Goal: Use online tool/utility: Utilize a website feature to perform a specific function

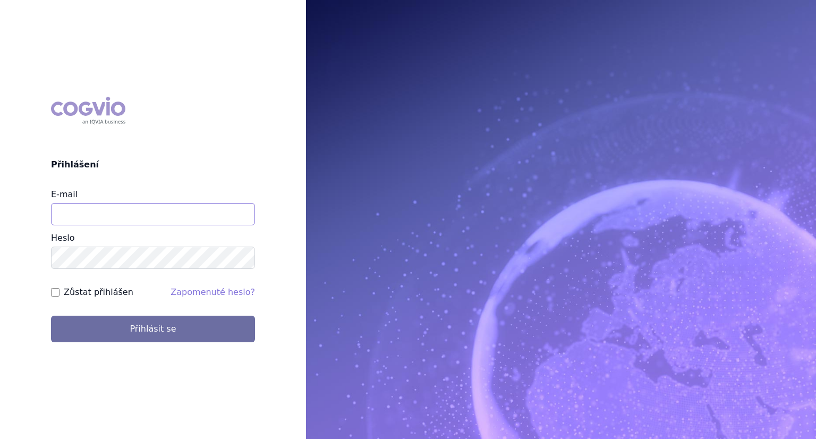
click at [110, 209] on input "E-mail" at bounding box center [153, 214] width 204 height 22
click at [176, 219] on input "lenka.kratochvilova@merck.com" at bounding box center [153, 214] width 204 height 22
type input "lenka.kratochvilova@msd.com"
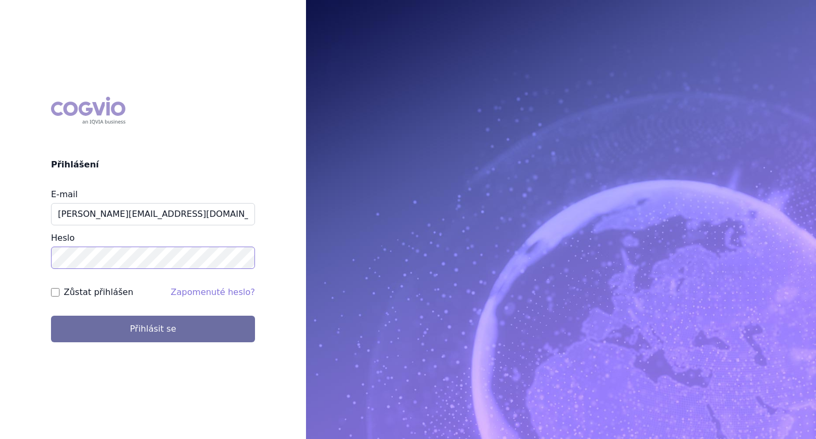
click at [51, 315] on button "Přihlásit se" at bounding box center [153, 328] width 204 height 27
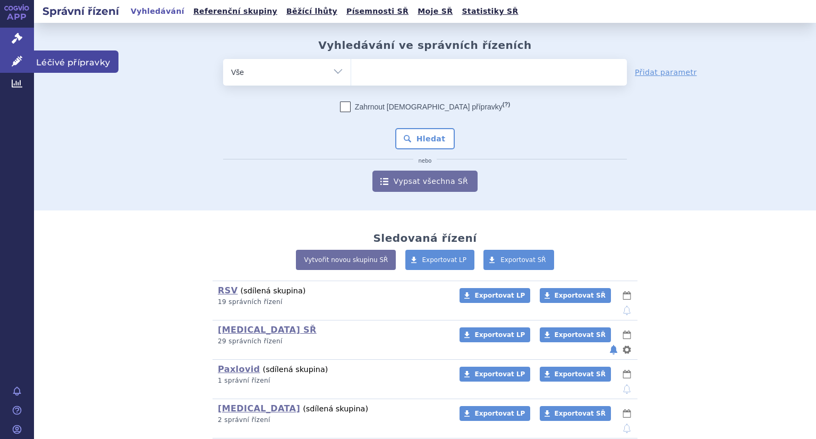
click at [12, 62] on icon at bounding box center [17, 61] width 11 height 11
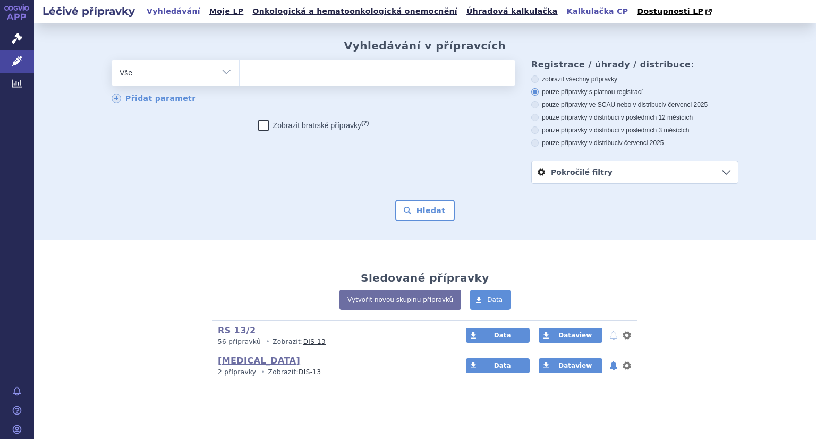
click at [564, 14] on link "Kalkulačka CP" at bounding box center [598, 11] width 68 height 14
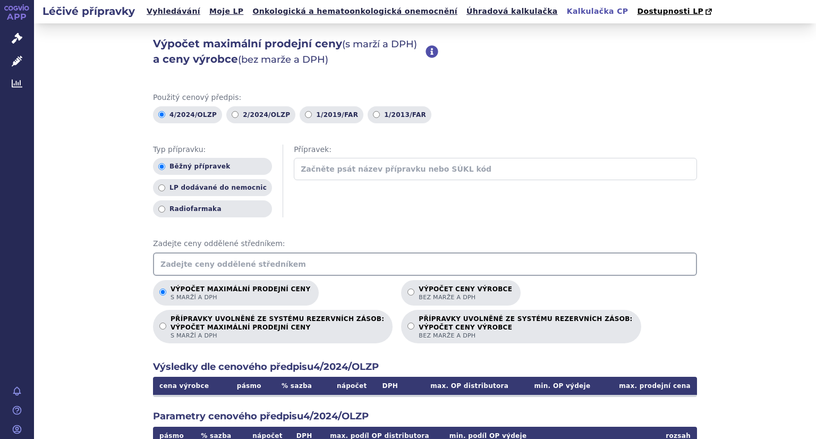
click at [229, 267] on input "text" at bounding box center [425, 263] width 544 height 23
click at [296, 169] on input "text" at bounding box center [495, 169] width 403 height 22
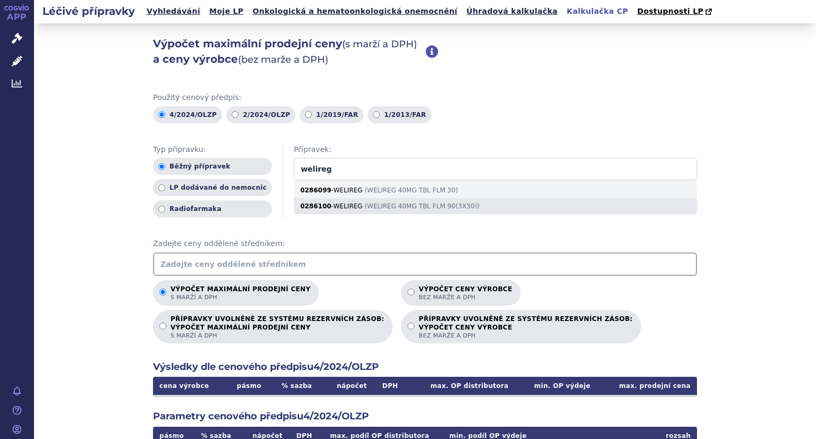
type input "welireg"
click at [391, 209] on div "0286100 - WELIREG ( WELIREG 40MG TBL FLM 90(3X30) )" at bounding box center [495, 206] width 403 height 16
click at [391, 180] on input "welireg" at bounding box center [495, 169] width 403 height 22
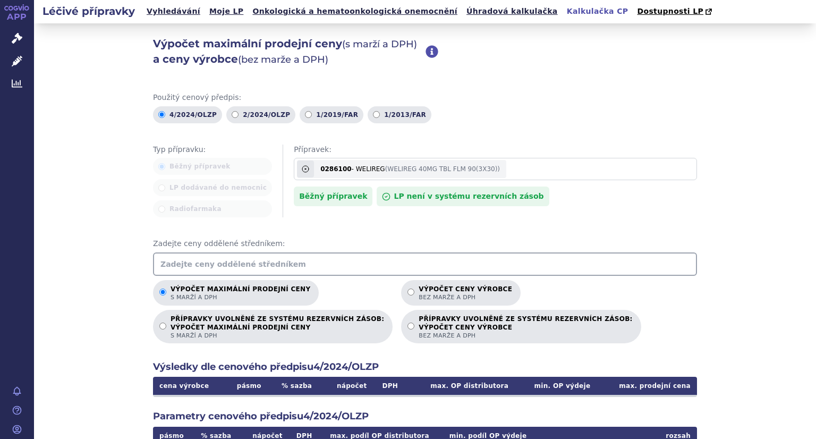
click at [244, 269] on input "text" at bounding box center [425, 263] width 544 height 23
click at [230, 266] on input "text" at bounding box center [425, 263] width 544 height 23
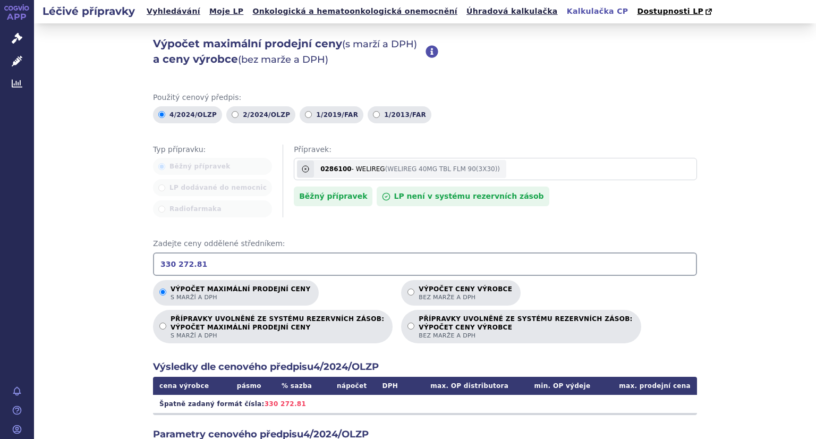
click at [170, 261] on input "330 272.81" at bounding box center [425, 263] width 544 height 23
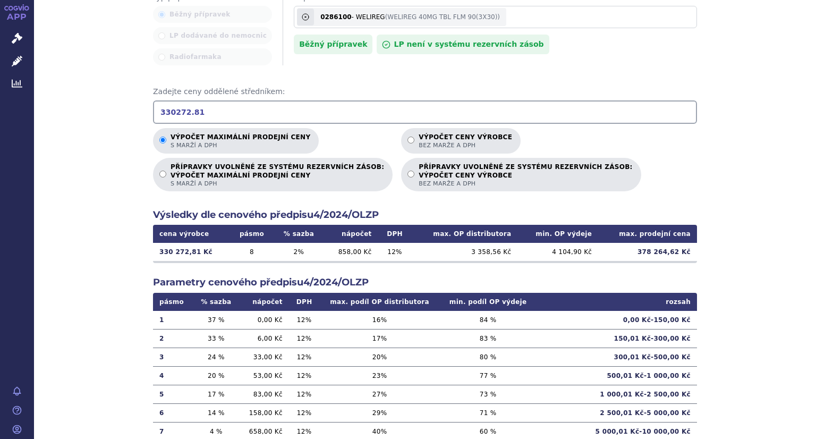
scroll to position [151, 0]
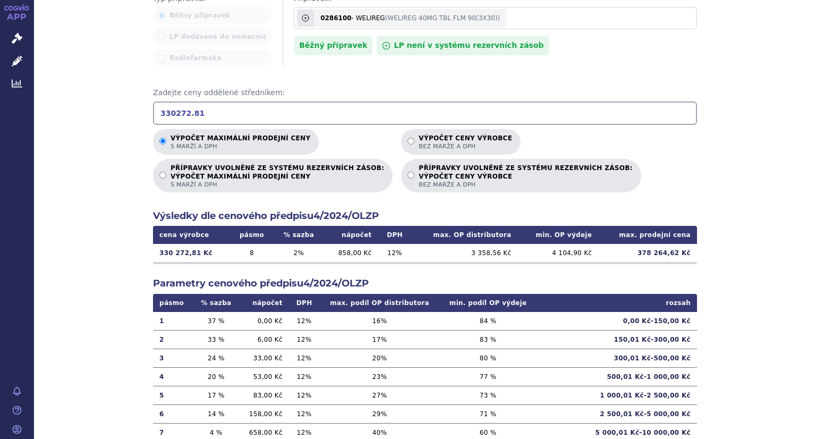
type input "330272.81"
